Goal: Task Accomplishment & Management: Use online tool/utility

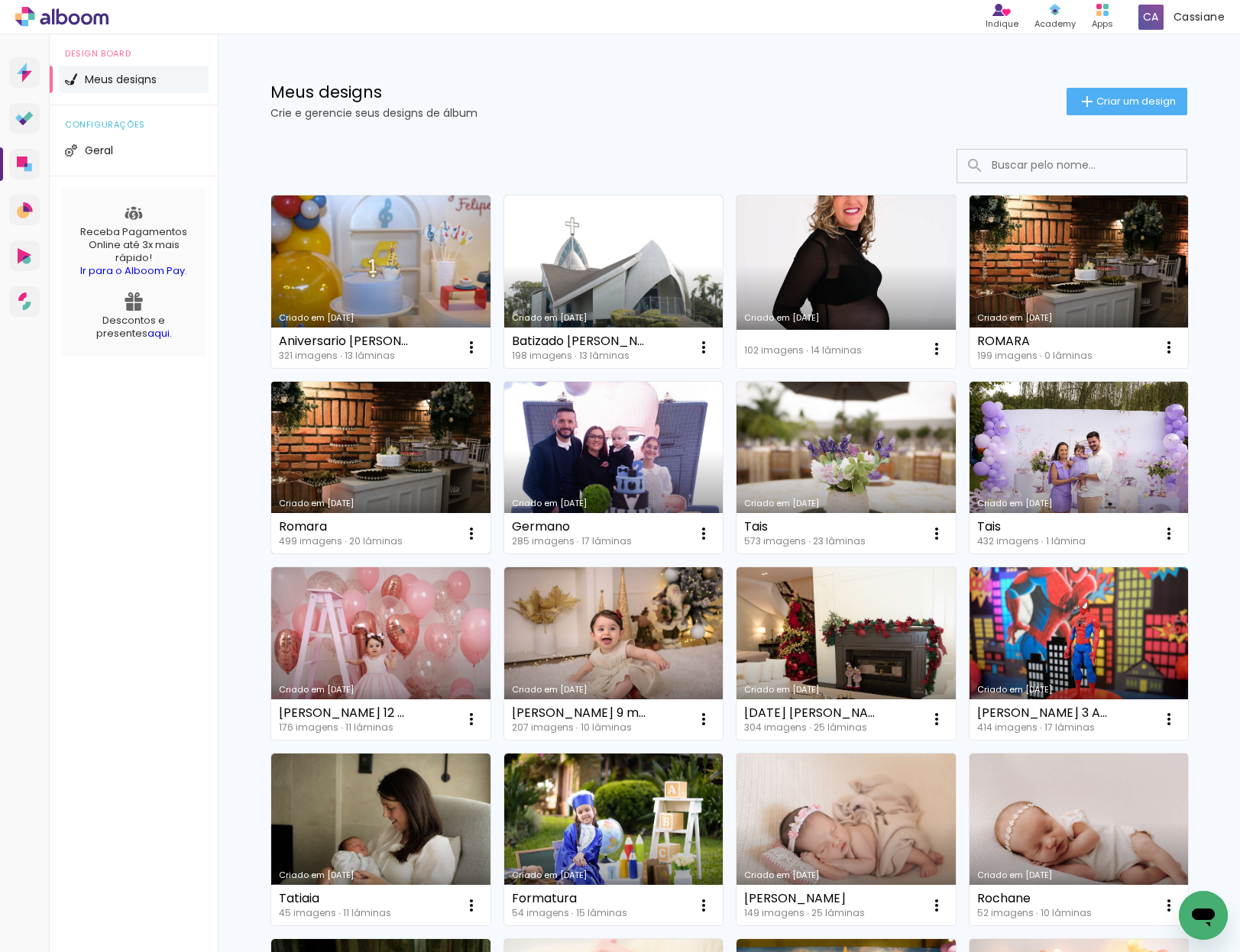
click at [422, 443] on link "Criado em [DATE]" at bounding box center [380, 468] width 219 height 173
